Goal: Information Seeking & Learning: Learn about a topic

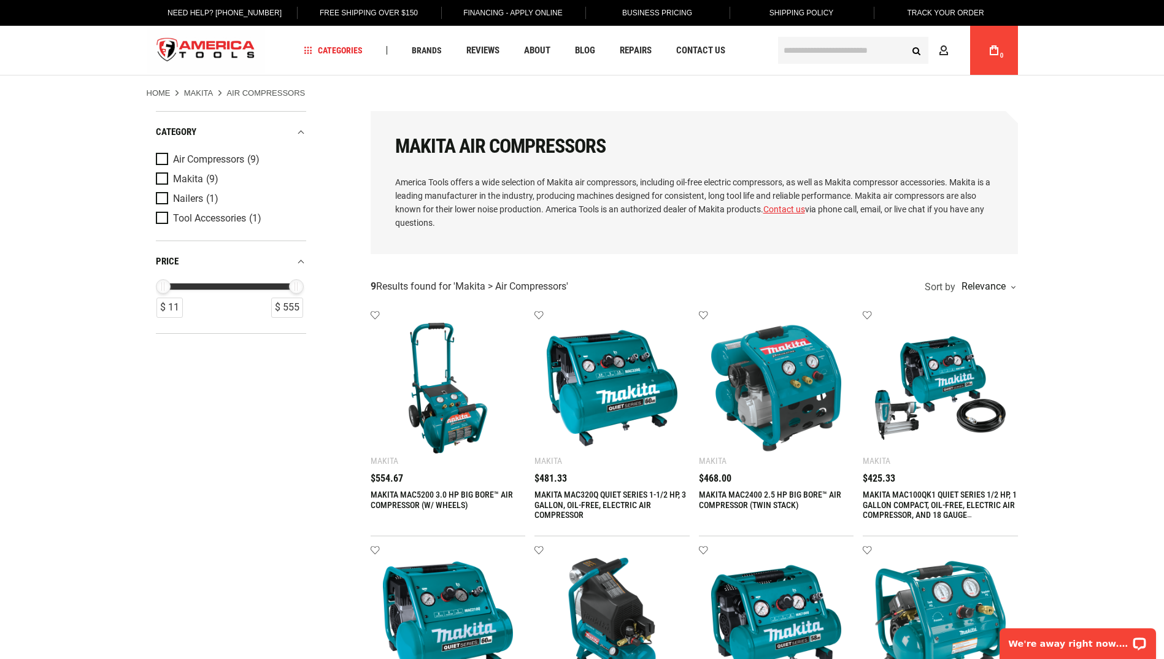
click at [452, 409] on img at bounding box center [448, 388] width 131 height 131
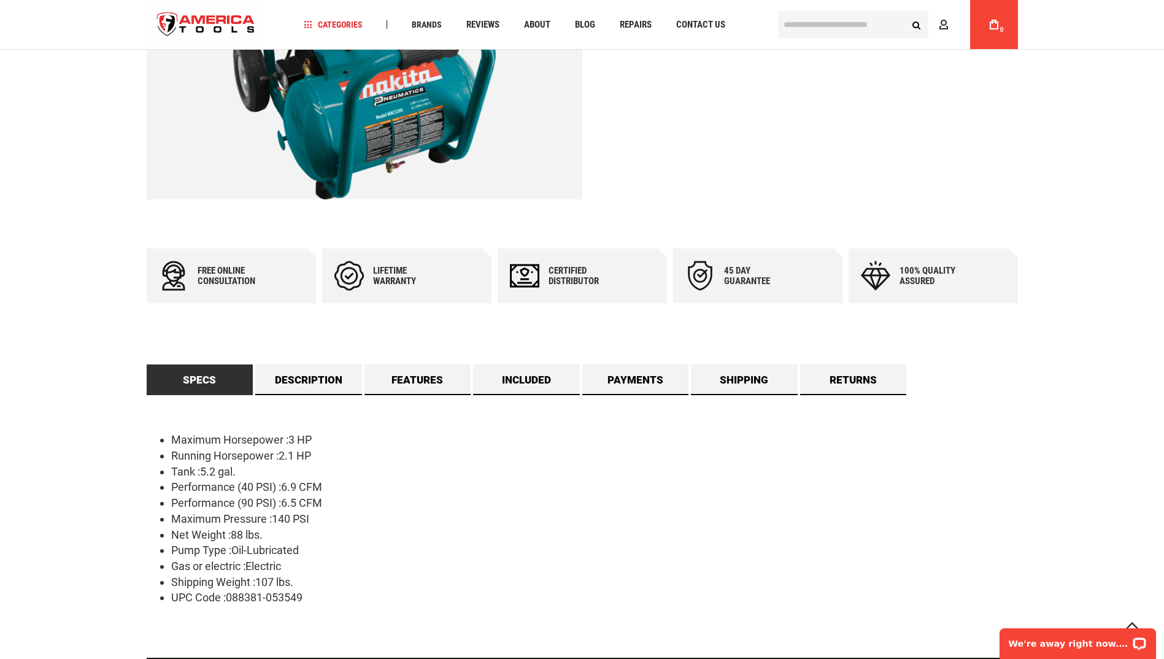
scroll to position [491, 0]
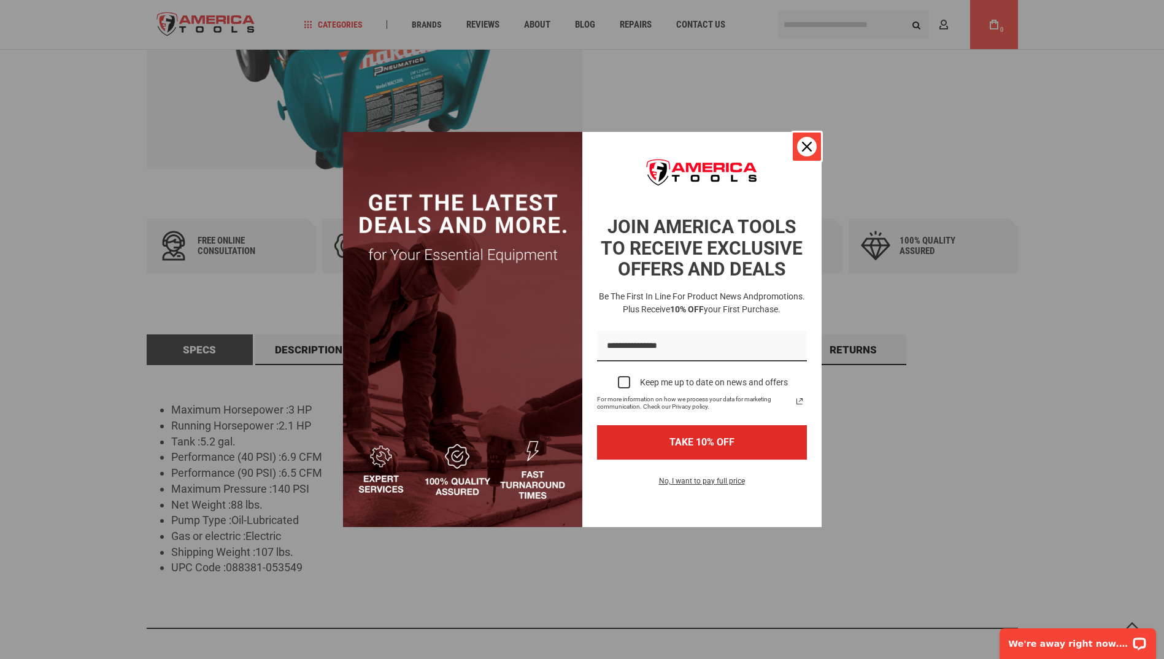
click at [810, 148] on icon "close icon" at bounding box center [807, 147] width 10 height 10
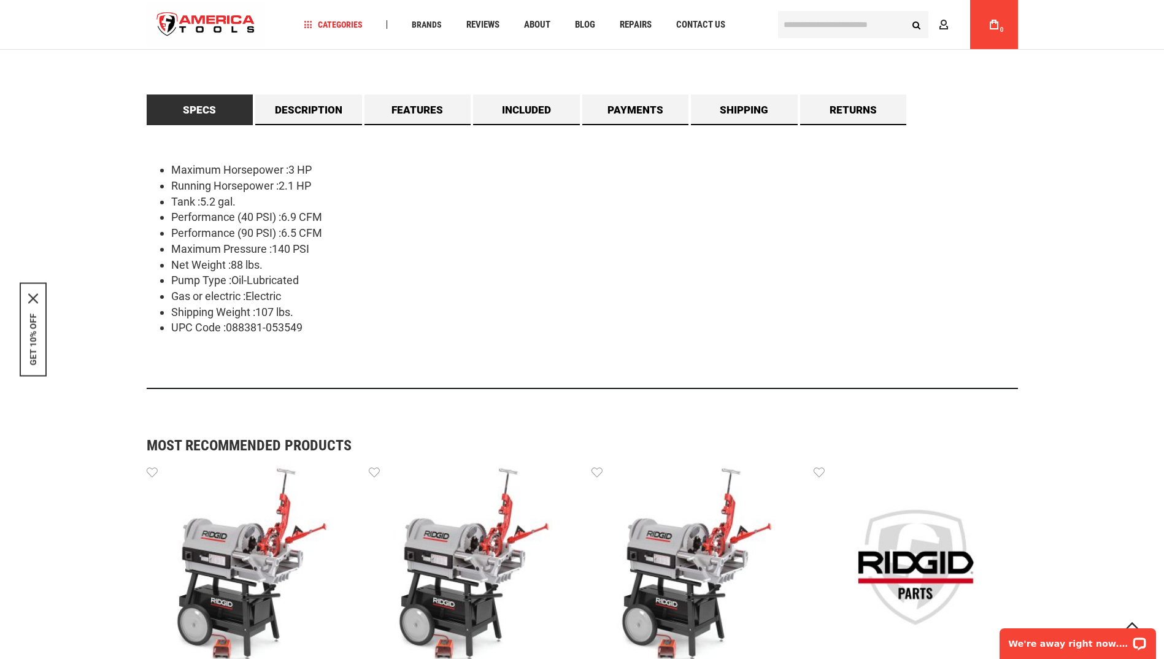
scroll to position [613, 0]
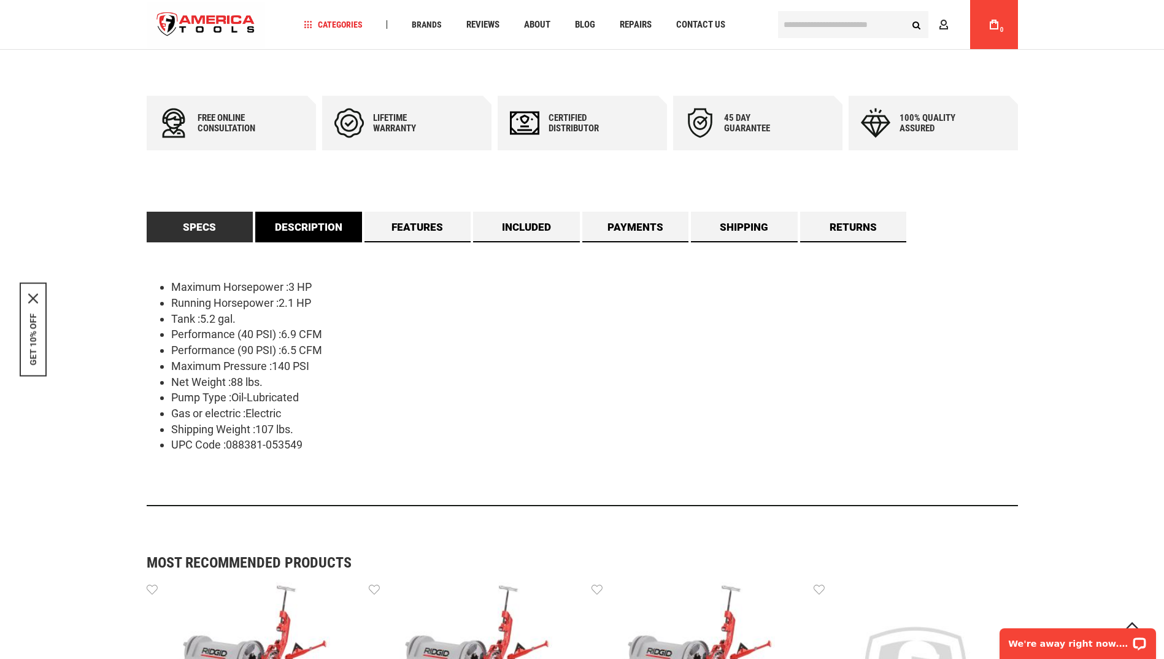
click at [318, 223] on link "Description" at bounding box center [308, 227] width 107 height 31
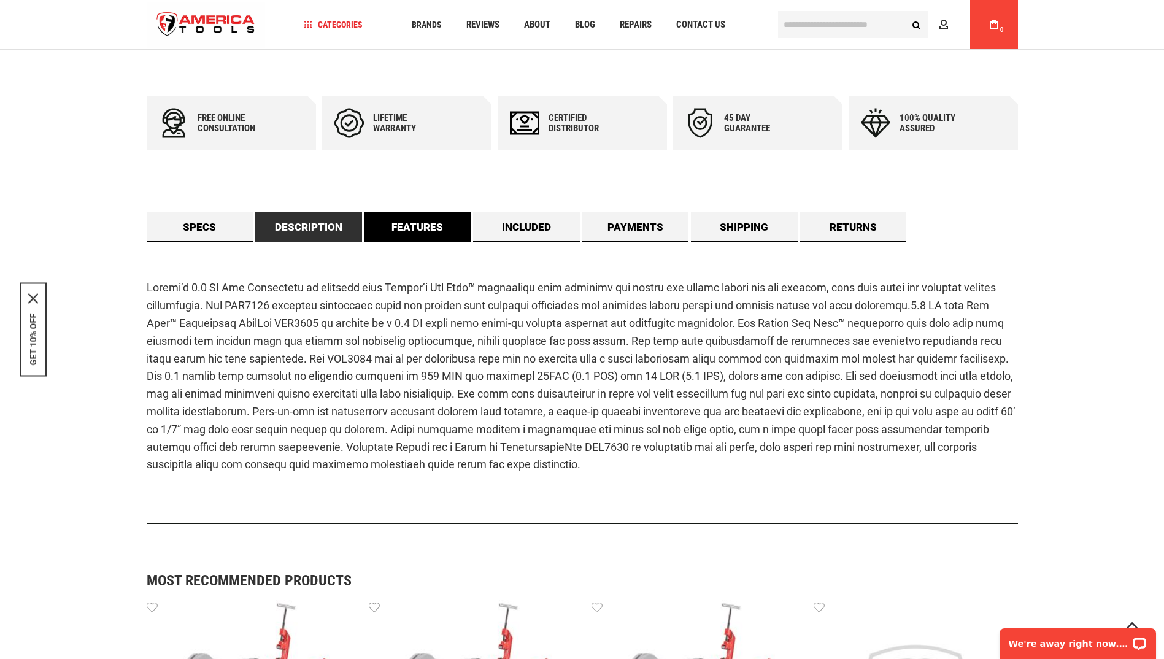
click at [438, 224] on link "Features" at bounding box center [417, 227] width 107 height 31
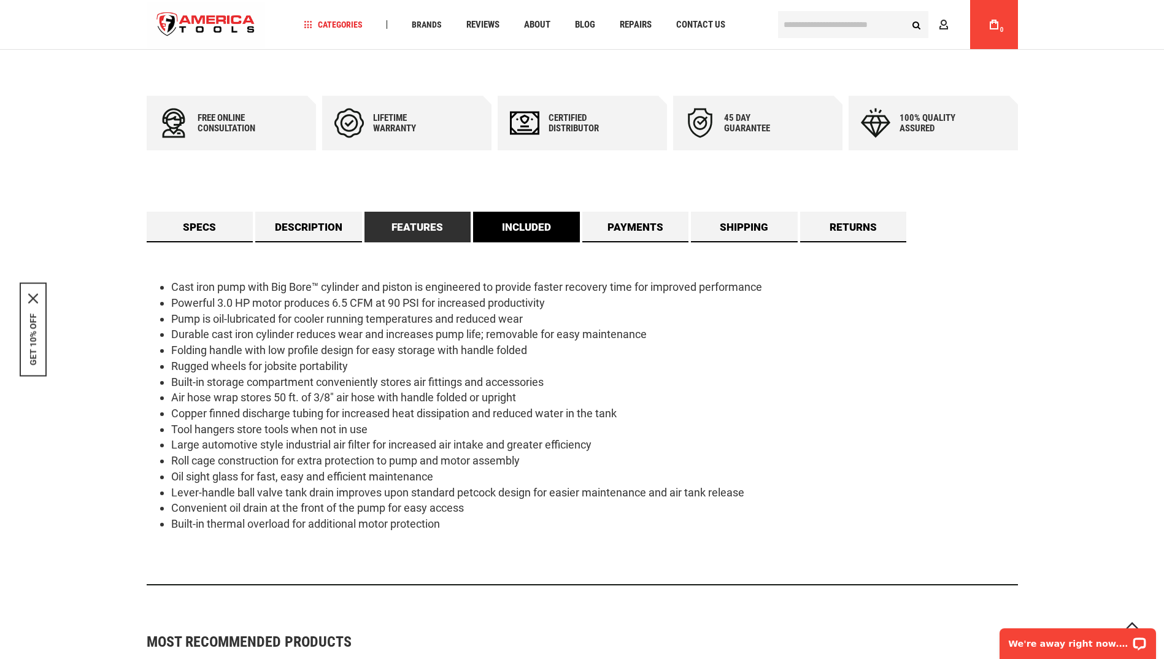
click at [540, 231] on link "Included" at bounding box center [526, 227] width 107 height 31
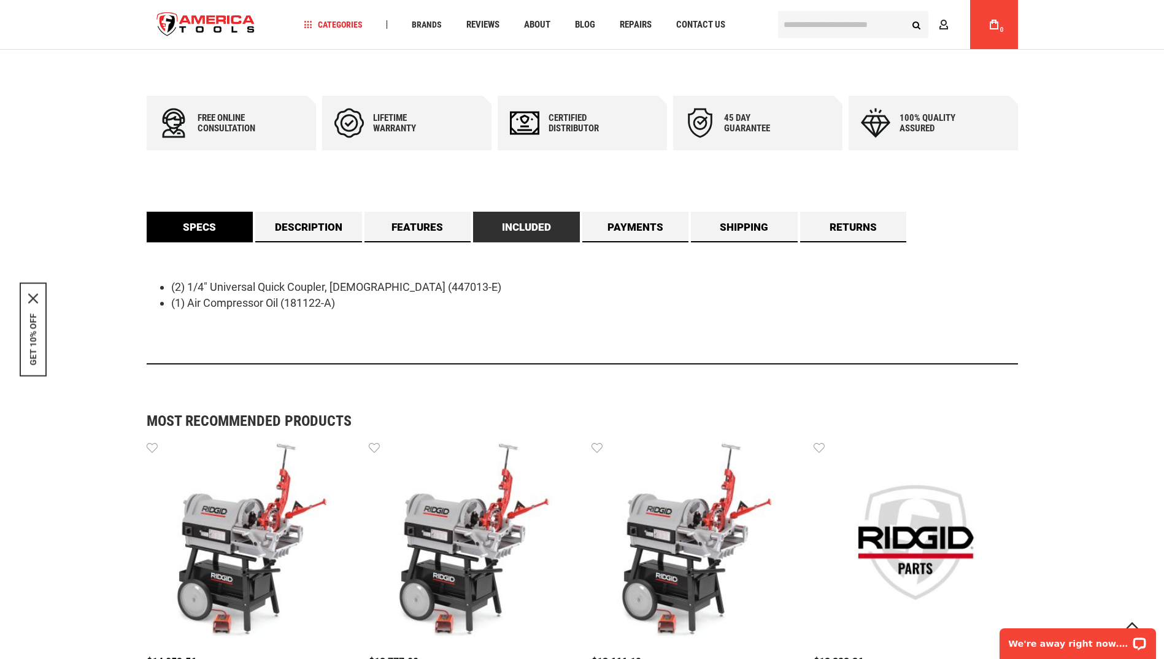
click at [213, 217] on link "Specs" at bounding box center [200, 227] width 107 height 31
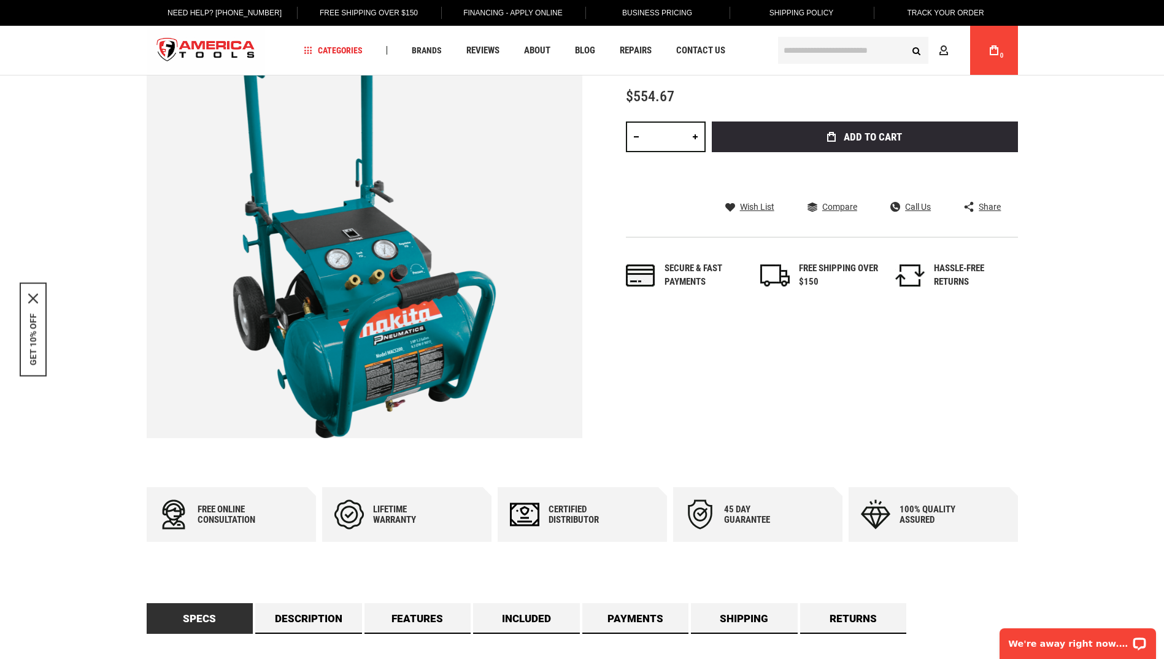
scroll to position [0, 0]
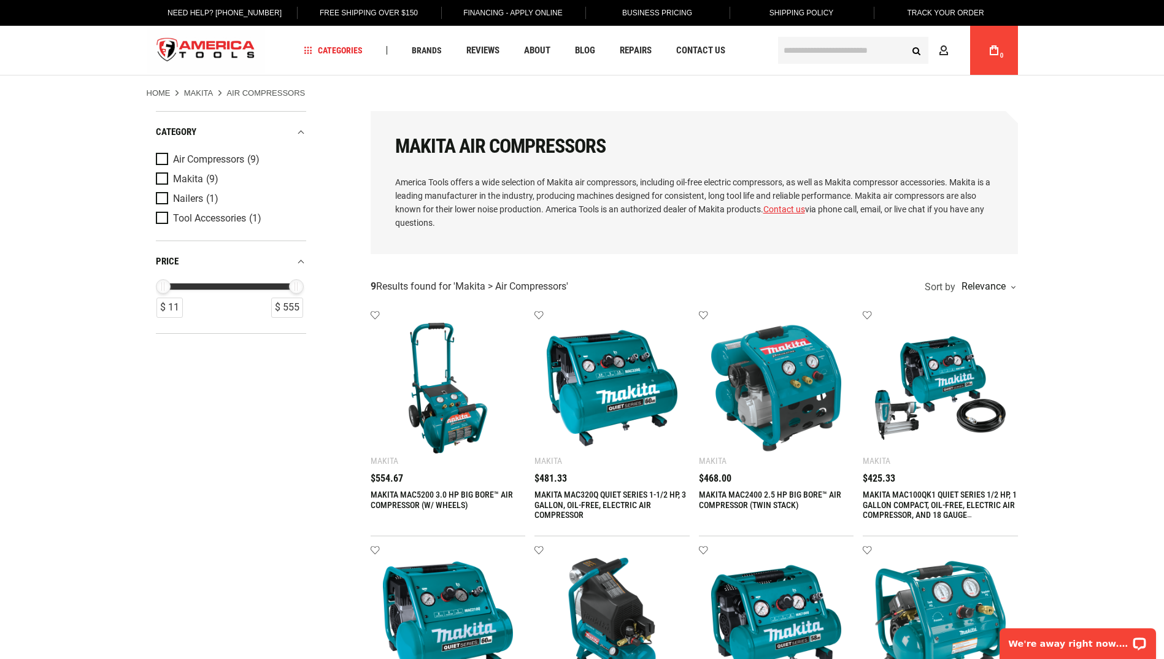
click at [418, 492] on link "MAKITA MAC5200 3.0 HP BIG BORE™ AIR COMPRESSOR (W/ WHEELS)" at bounding box center [441, 499] width 142 height 20
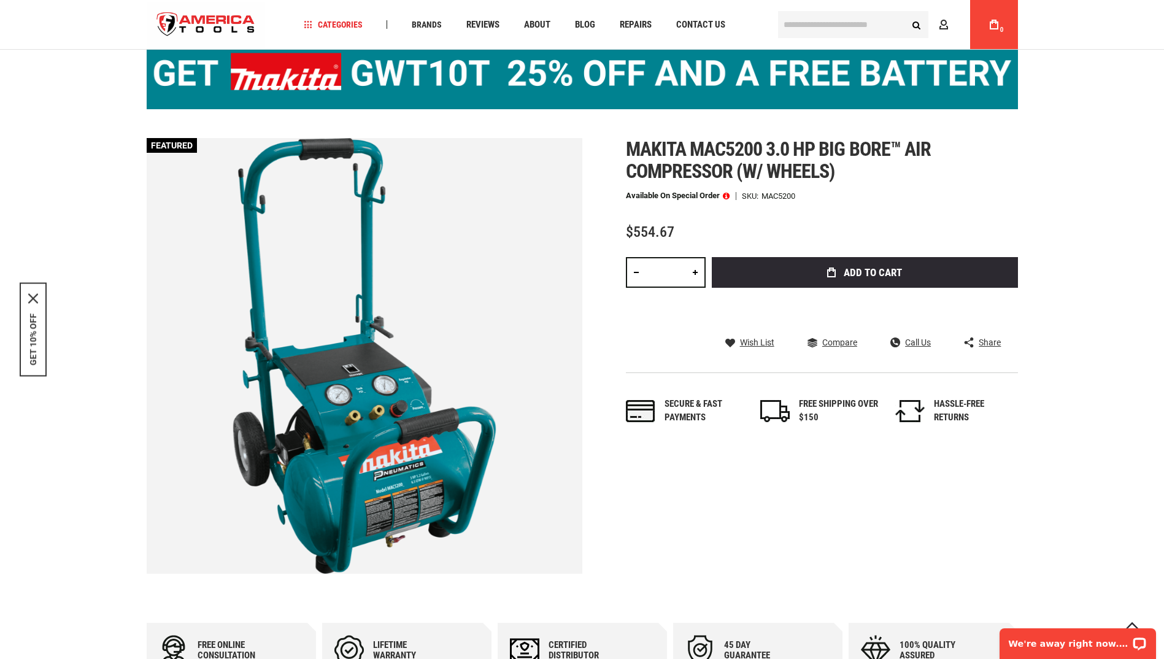
scroll to position [61, 0]
